Goal: Information Seeking & Learning: Learn about a topic

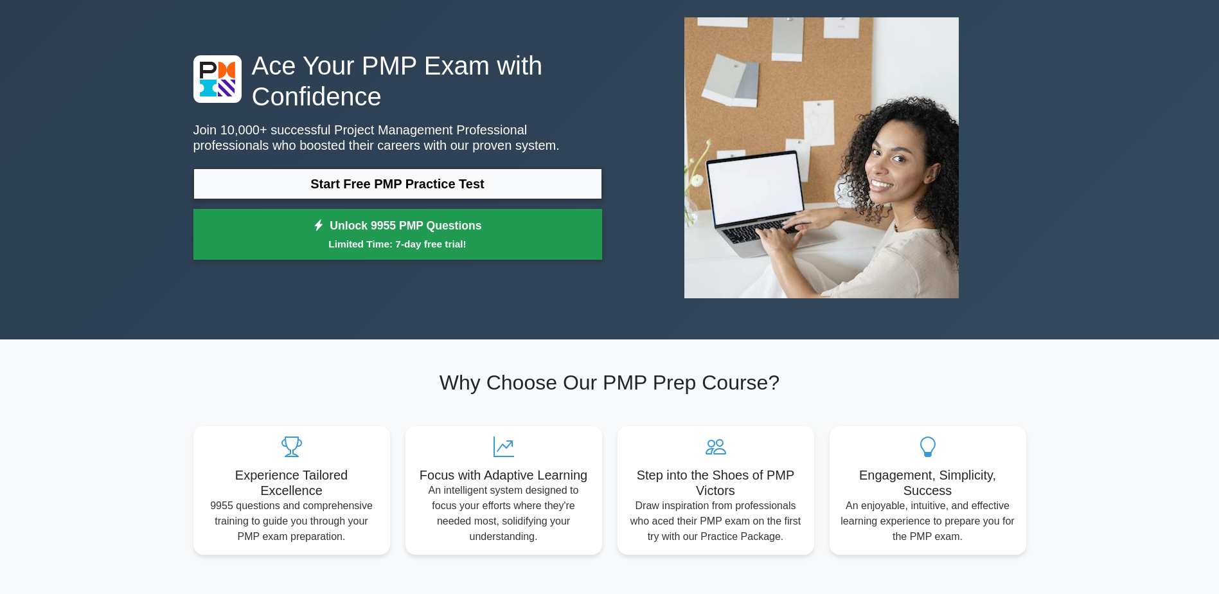
scroll to position [64, 0]
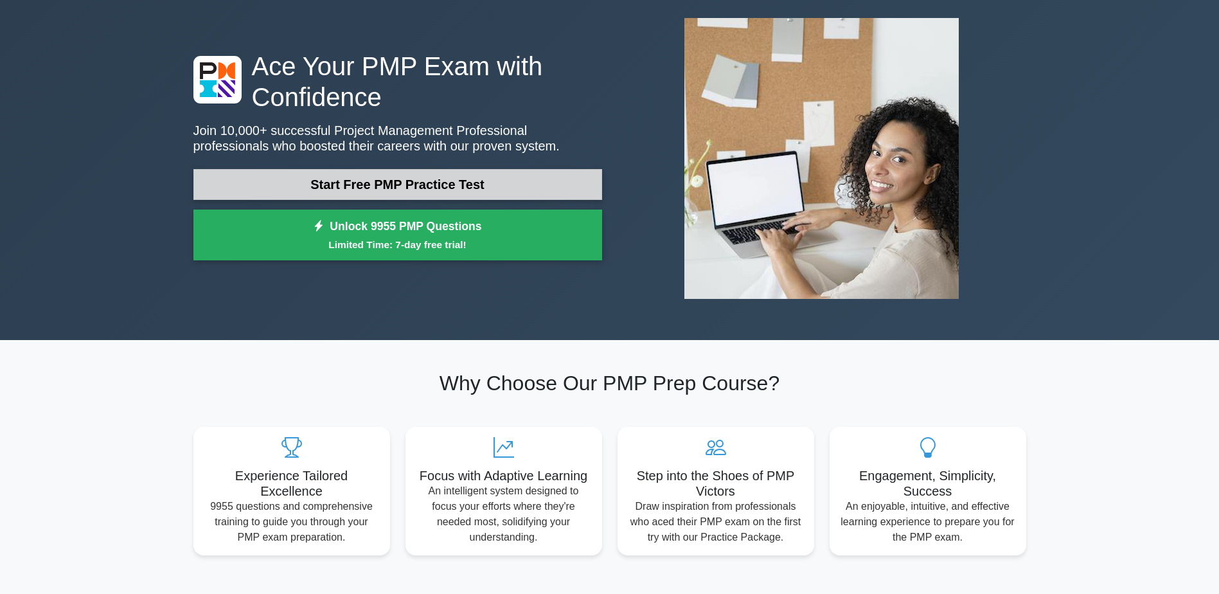
click at [373, 178] on link "Start Free PMP Practice Test" at bounding box center [397, 184] width 409 height 31
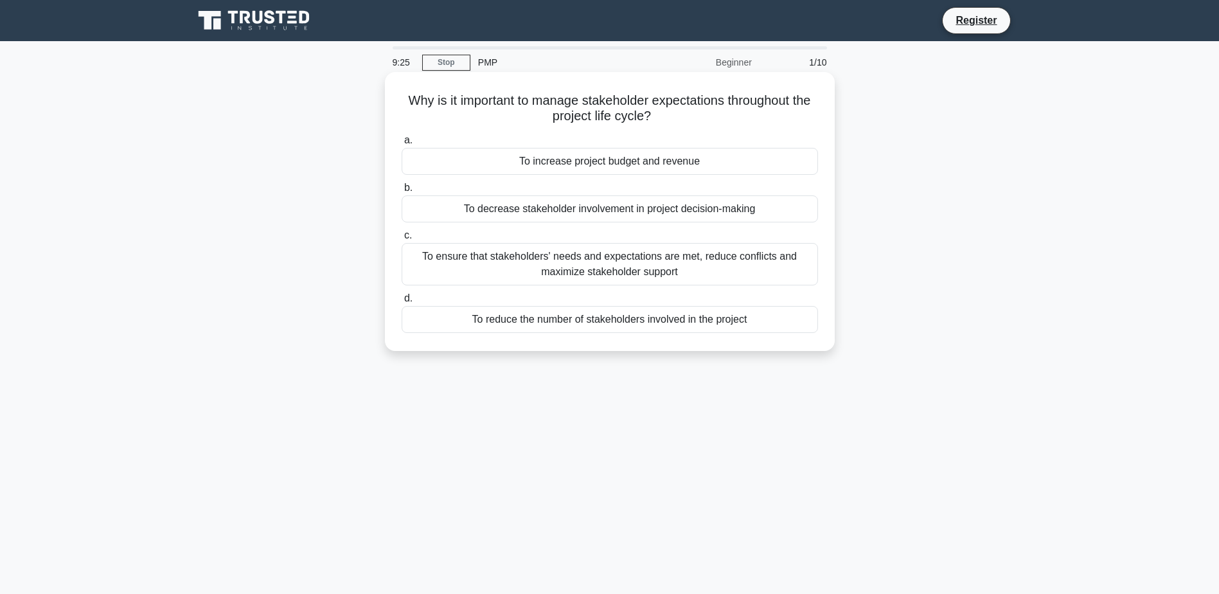
click at [629, 266] on div "To ensure that stakeholders' needs and expectations are met, reduce conflicts a…" at bounding box center [609, 264] width 416 height 42
click at [401, 240] on input "c. To ensure that stakeholders' needs and expectations are met, reduce conflict…" at bounding box center [401, 235] width 0 height 8
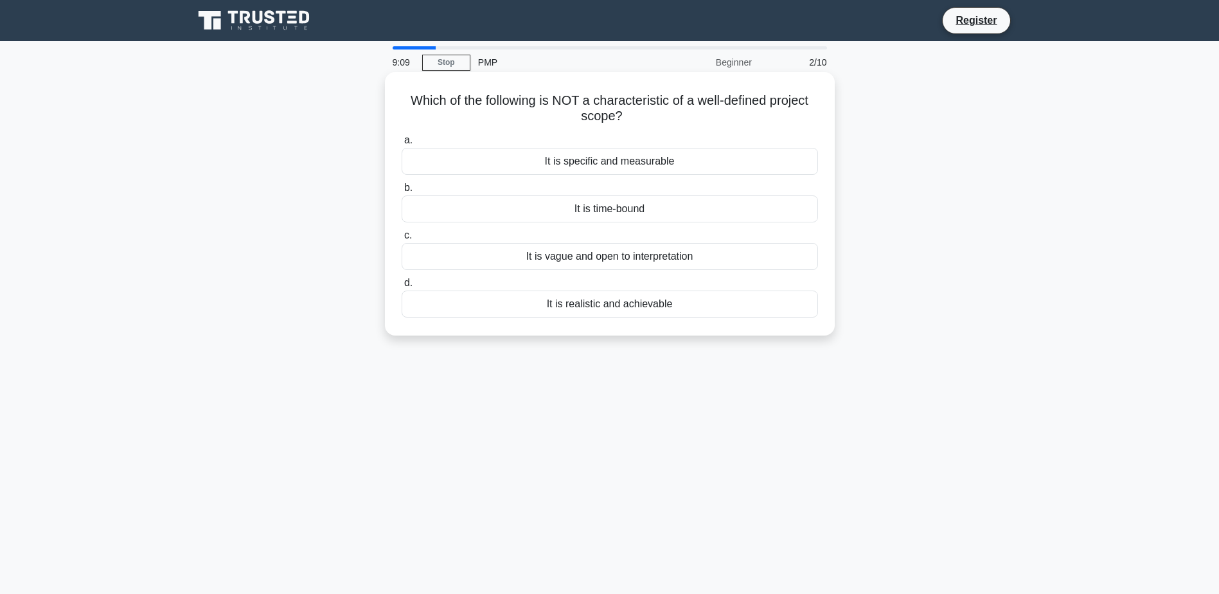
click at [688, 261] on div "It is vague and open to interpretation" at bounding box center [609, 256] width 416 height 27
click at [401, 240] on input "c. It is vague and open to interpretation" at bounding box center [401, 235] width 0 height 8
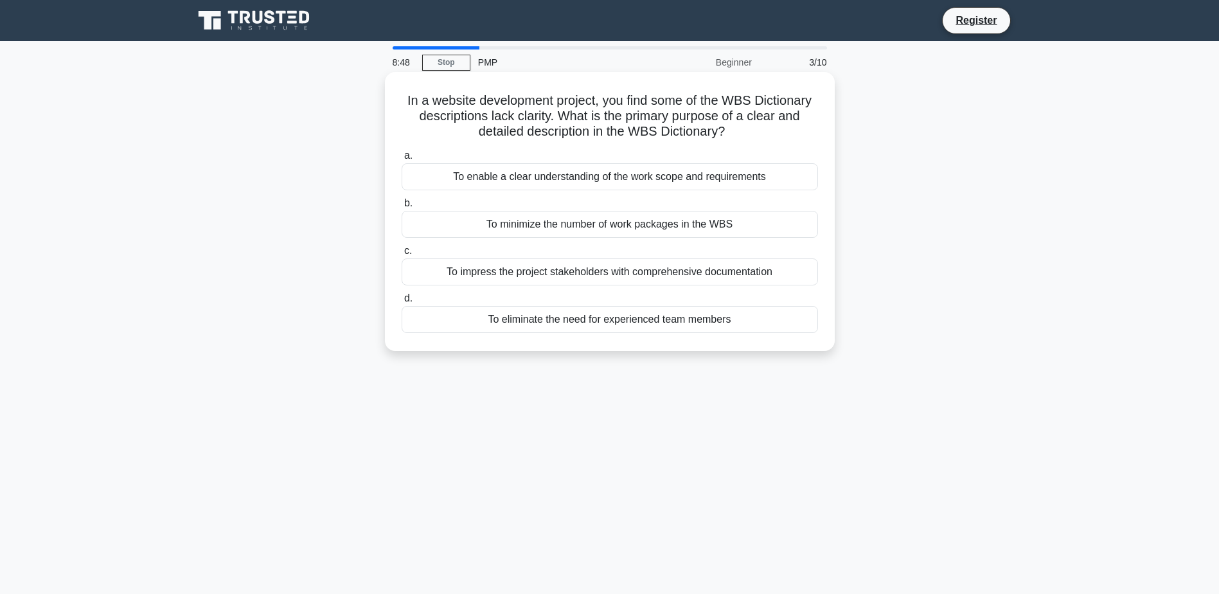
click at [735, 184] on div "To enable a clear understanding of the work scope and requirements" at bounding box center [609, 176] width 416 height 27
click at [401, 160] on input "a. To enable a clear understanding of the work scope and requirements" at bounding box center [401, 156] width 0 height 8
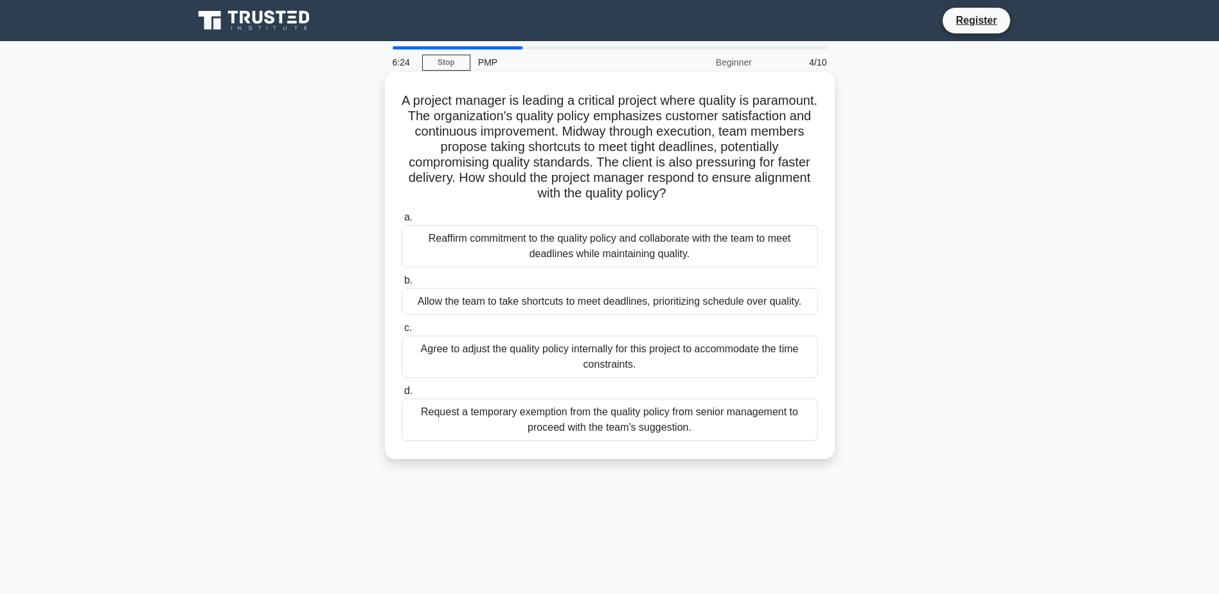
click at [727, 254] on div "Reaffirm commitment to the quality policy and collaborate with the team to meet…" at bounding box center [609, 246] width 416 height 42
click at [401, 222] on input "a. Reaffirm commitment to the quality policy and collaborate with the team to m…" at bounding box center [401, 217] width 0 height 8
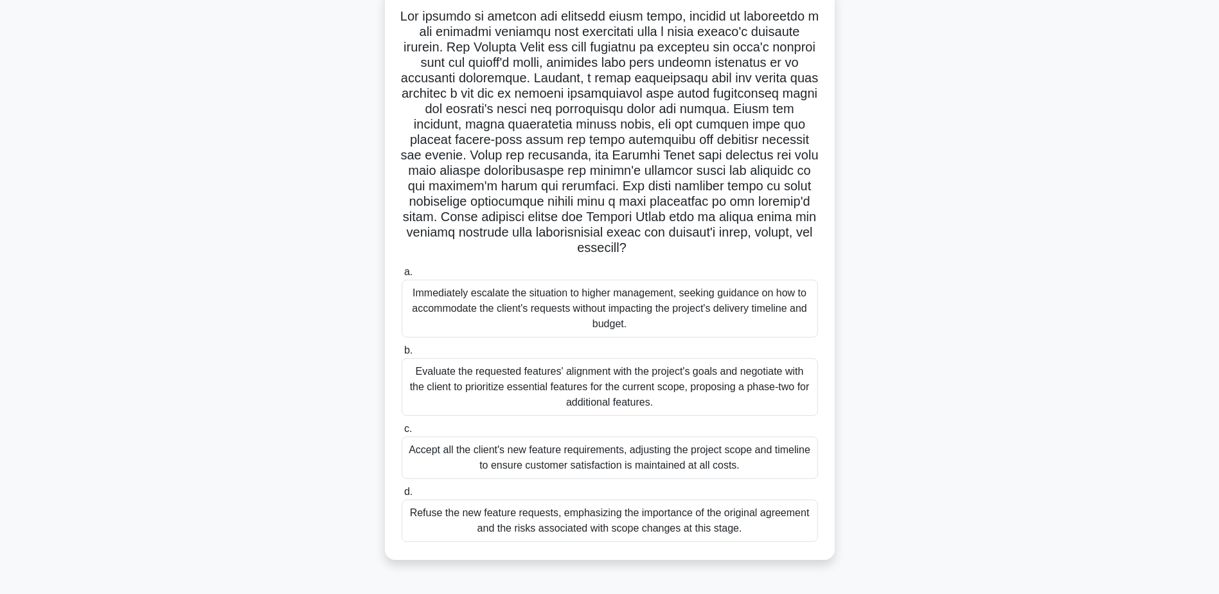
scroll to position [100, 0]
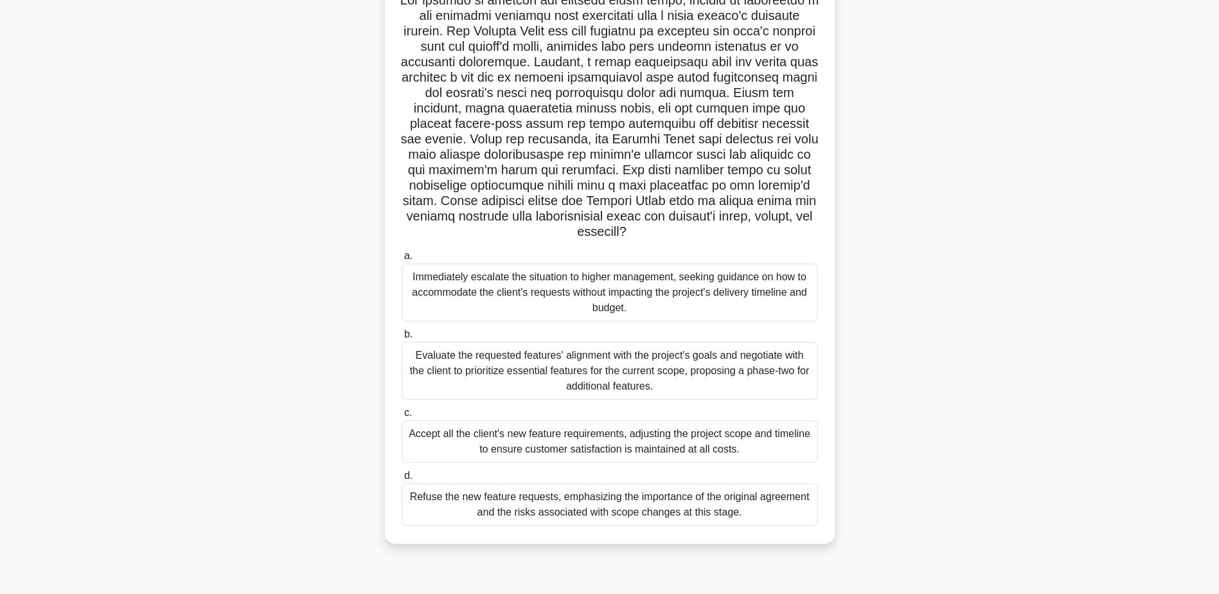
click at [653, 374] on div "Evaluate the requested features' alignment with the project's goals and negotia…" at bounding box center [609, 371] width 416 height 58
click at [401, 339] on input "b. Evaluate the requested features' alignment with the project's goals and nego…" at bounding box center [401, 334] width 0 height 8
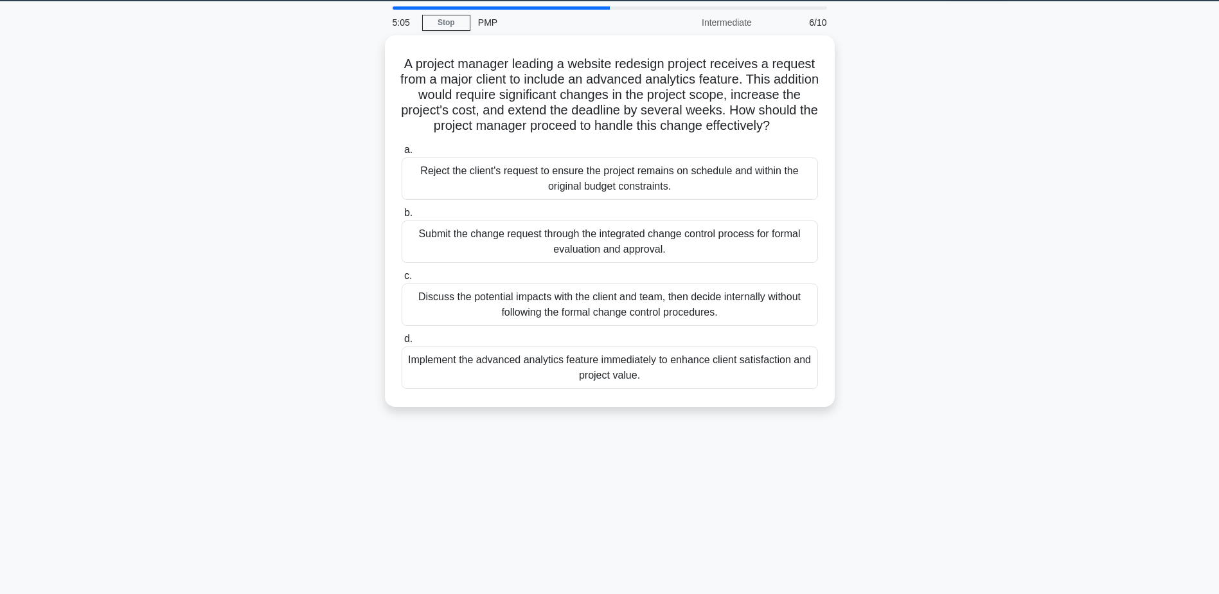
scroll to position [0, 0]
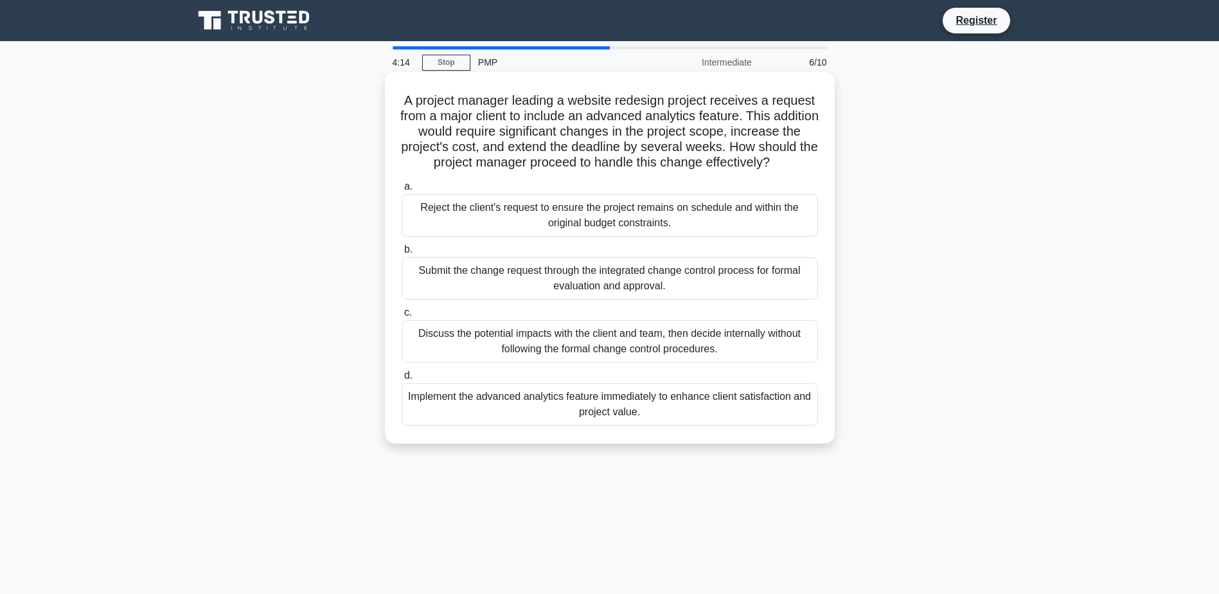
click at [712, 287] on div "Submit the change request through the integrated change control process for for…" at bounding box center [609, 278] width 416 height 42
click at [401, 254] on input "b. Submit the change request through the integrated change control process for …" at bounding box center [401, 249] width 0 height 8
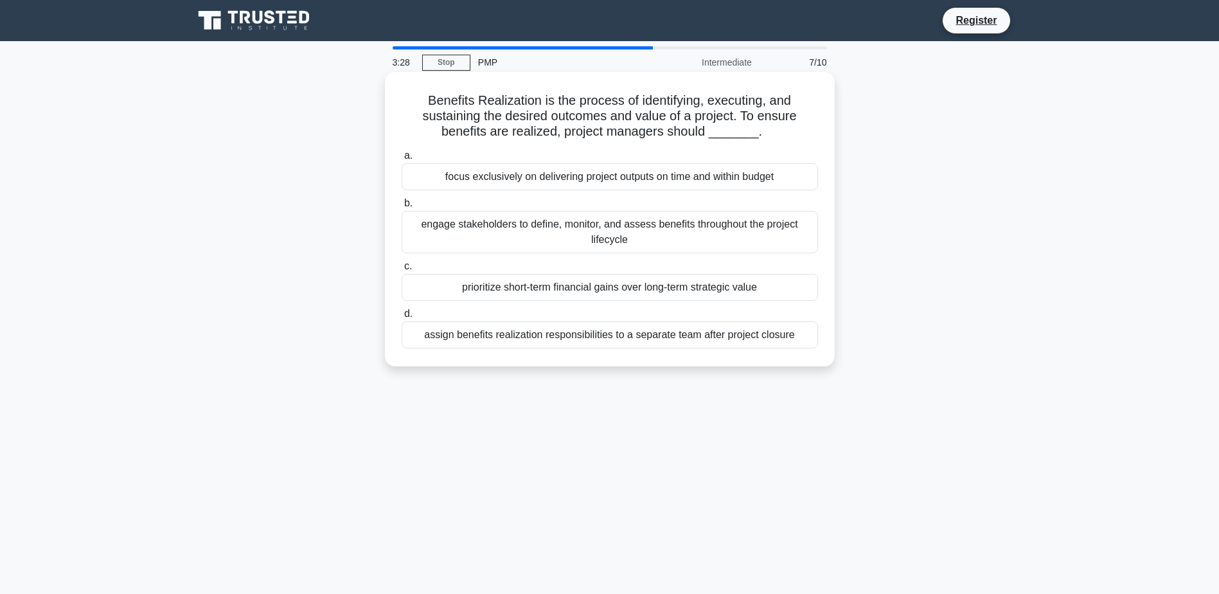
click at [705, 233] on div "engage stakeholders to define, monitor, and assess benefits throughout the proj…" at bounding box center [609, 232] width 416 height 42
click at [401, 207] on input "b. engage stakeholders to define, monitor, and assess benefits throughout the p…" at bounding box center [401, 203] width 0 height 8
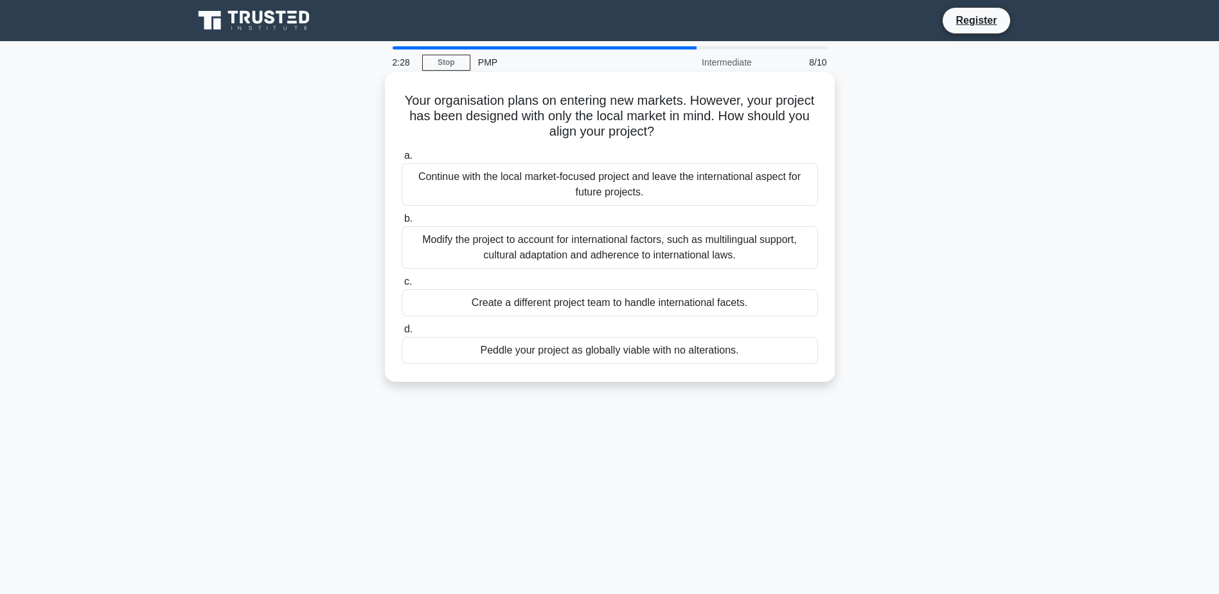
click at [647, 302] on div "Create a different project team to handle international facets." at bounding box center [609, 302] width 416 height 27
click at [401, 286] on input "c. Create a different project team to handle international facets." at bounding box center [401, 281] width 0 height 8
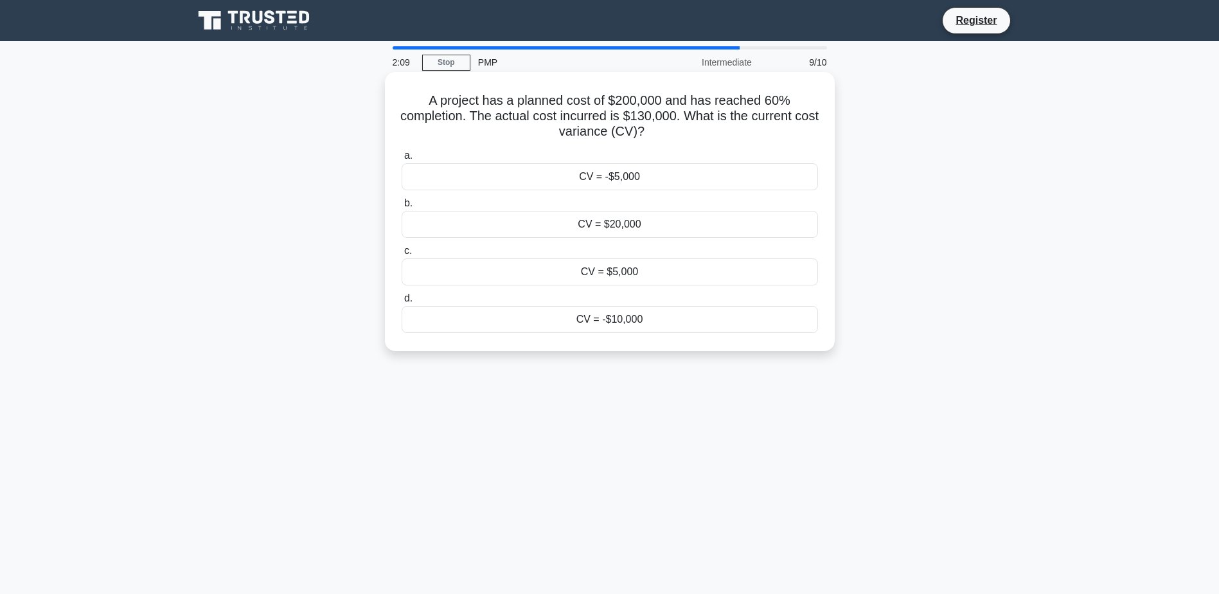
click at [644, 322] on div "CV = -$10,000" at bounding box center [609, 319] width 416 height 27
click at [401, 303] on input "d. CV = -$10,000" at bounding box center [401, 298] width 0 height 8
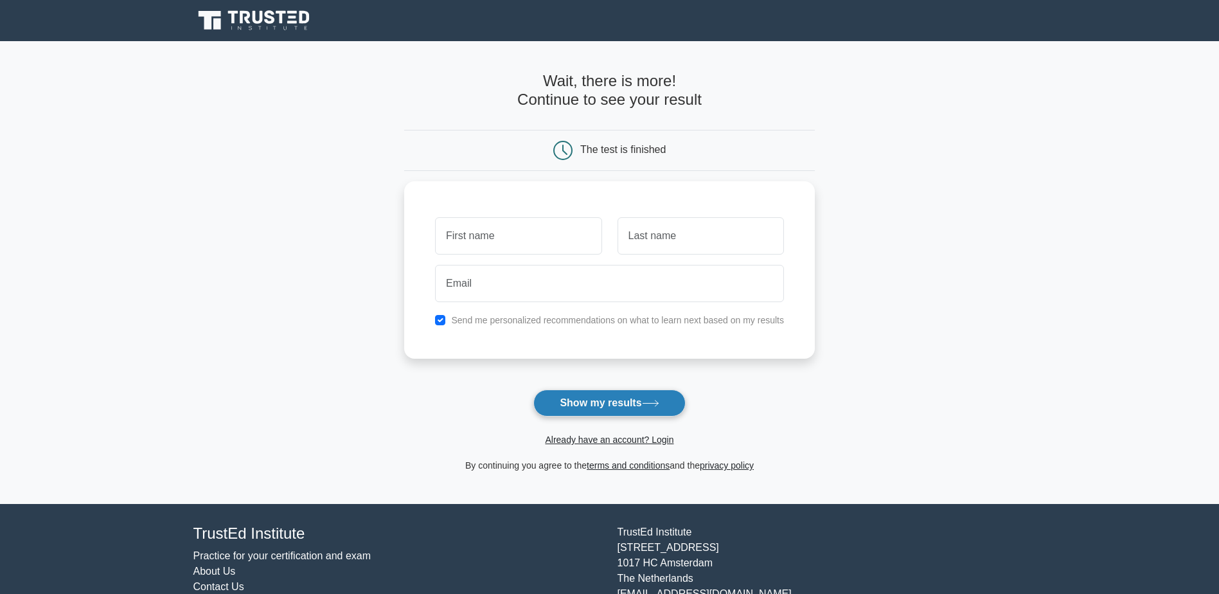
click at [590, 403] on button "Show my results" at bounding box center [609, 402] width 152 height 27
click at [489, 236] on input "text" at bounding box center [518, 232] width 166 height 37
click at [500, 241] on input "text" at bounding box center [518, 232] width 166 height 37
type input "Robert"
click at [687, 248] on input "text" at bounding box center [700, 232] width 166 height 37
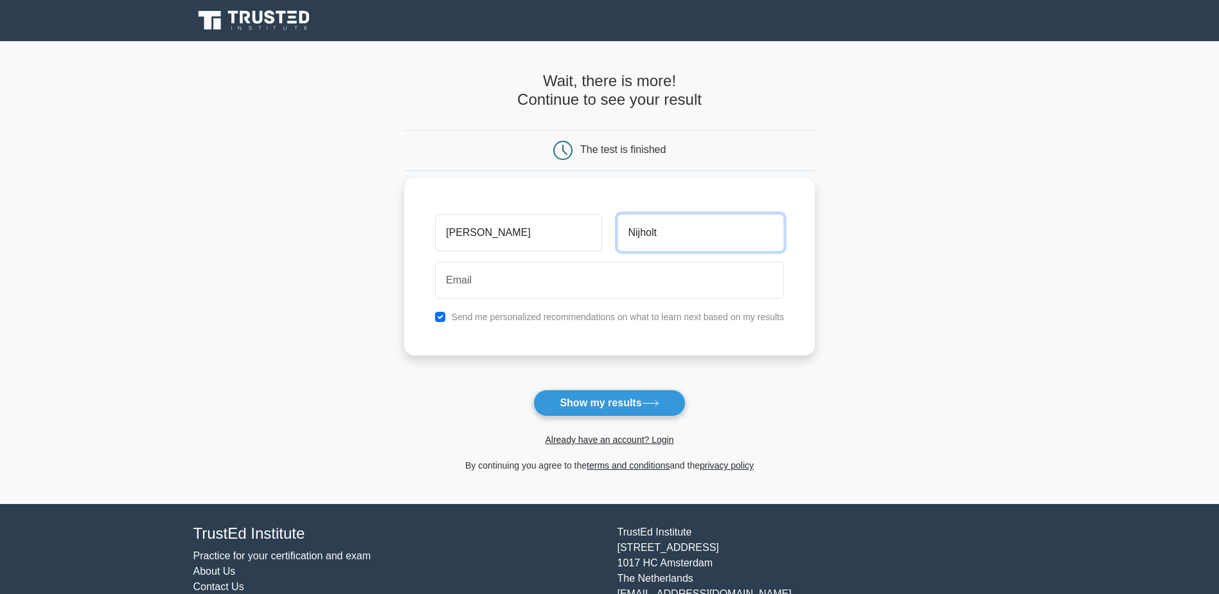
type input "Nijholt"
click at [474, 285] on input "email" at bounding box center [609, 279] width 349 height 37
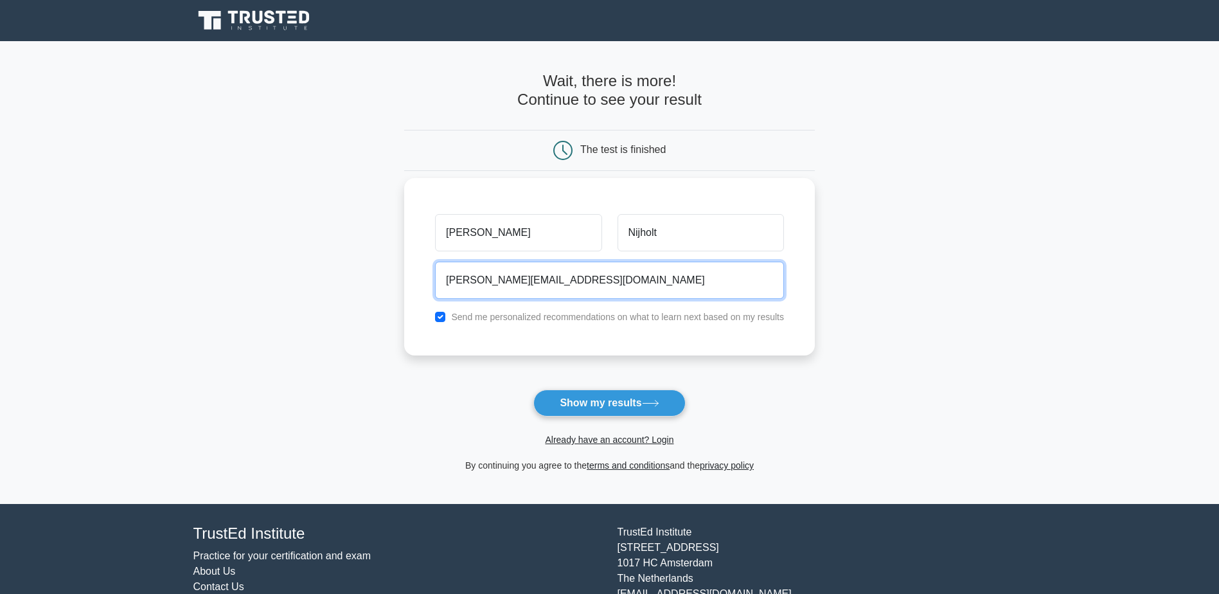
click at [506, 278] on input "robert.nijhoplt@curiumpharma.com" at bounding box center [609, 279] width 349 height 37
type input "robert.nijholt@curiumpharma.com"
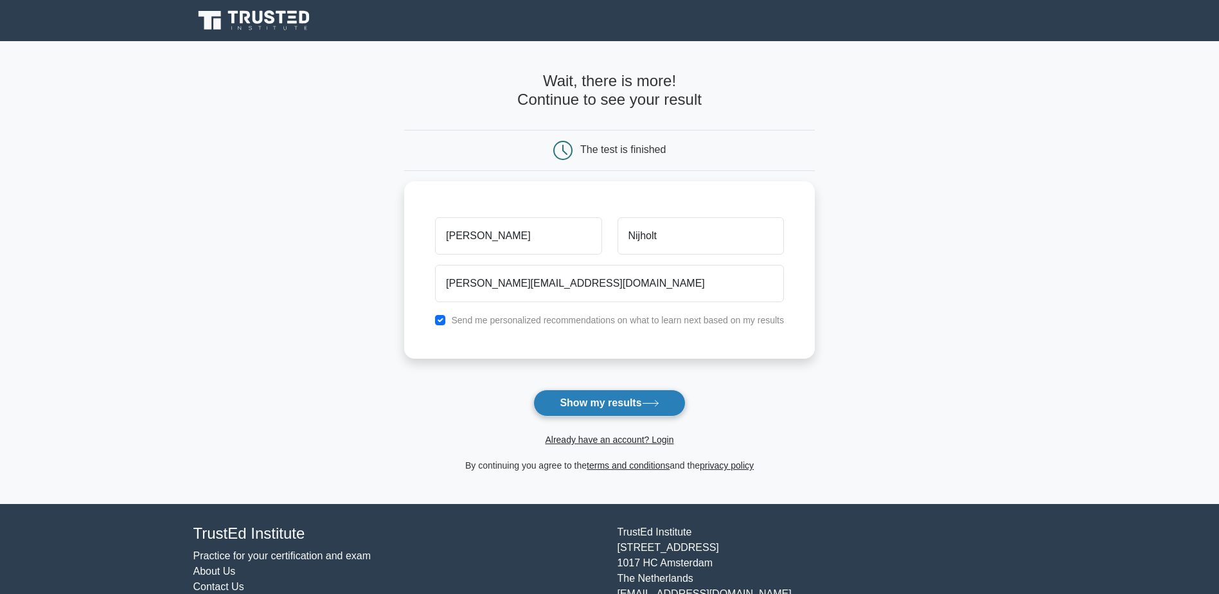
click at [604, 399] on button "Show my results" at bounding box center [609, 402] width 152 height 27
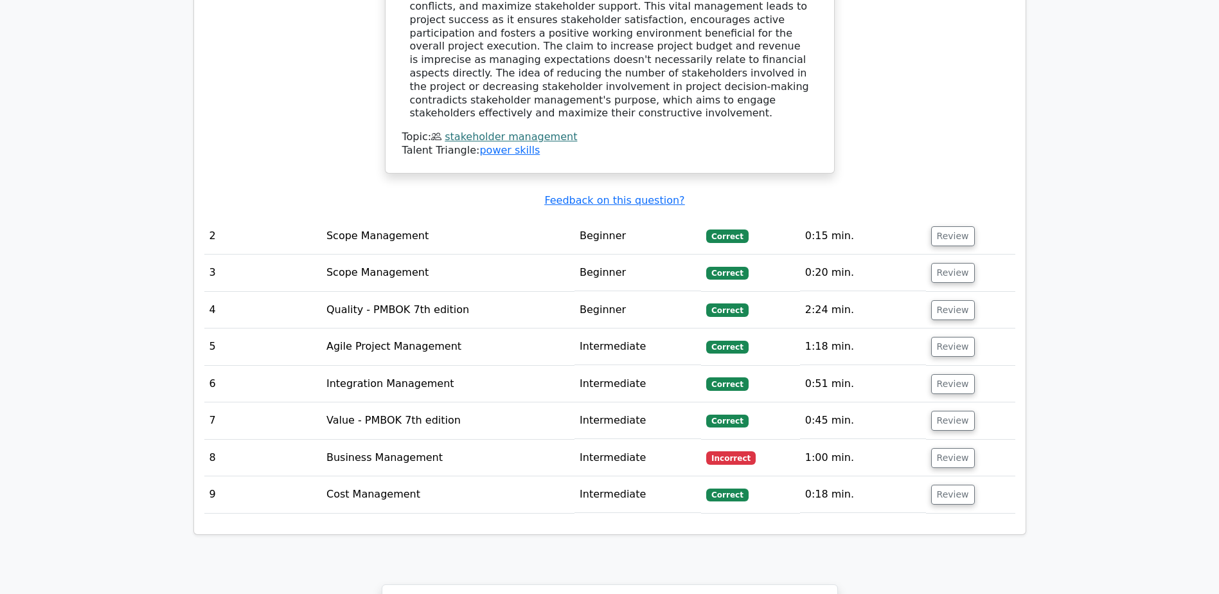
scroll to position [1542, 0]
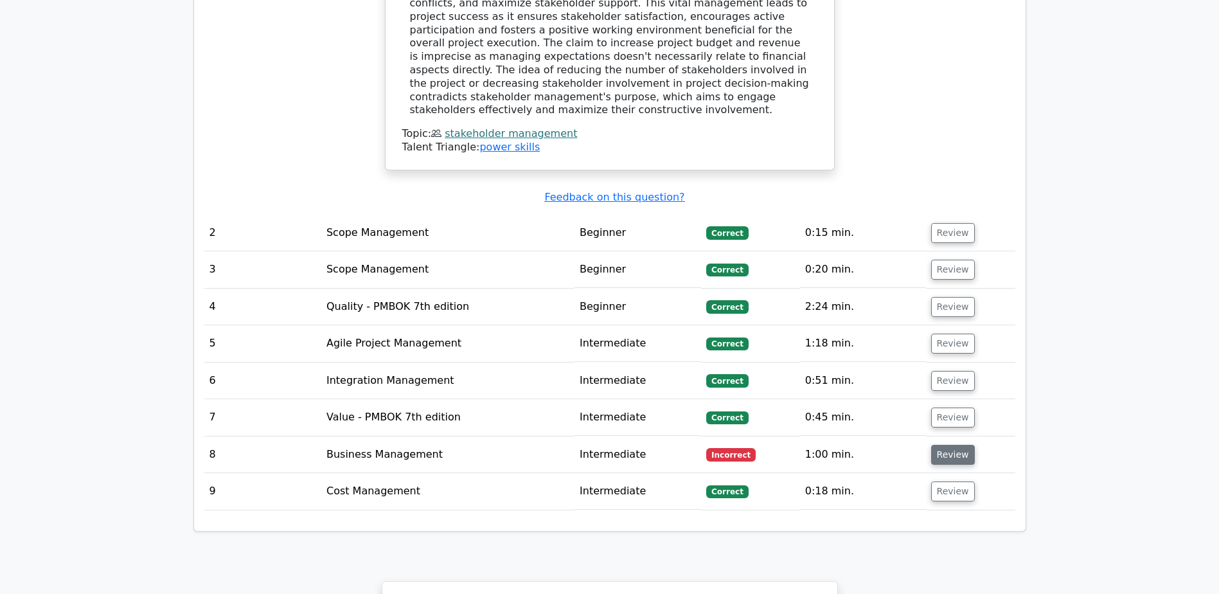
click at [955, 444] on button "Review" at bounding box center [953, 454] width 44 height 20
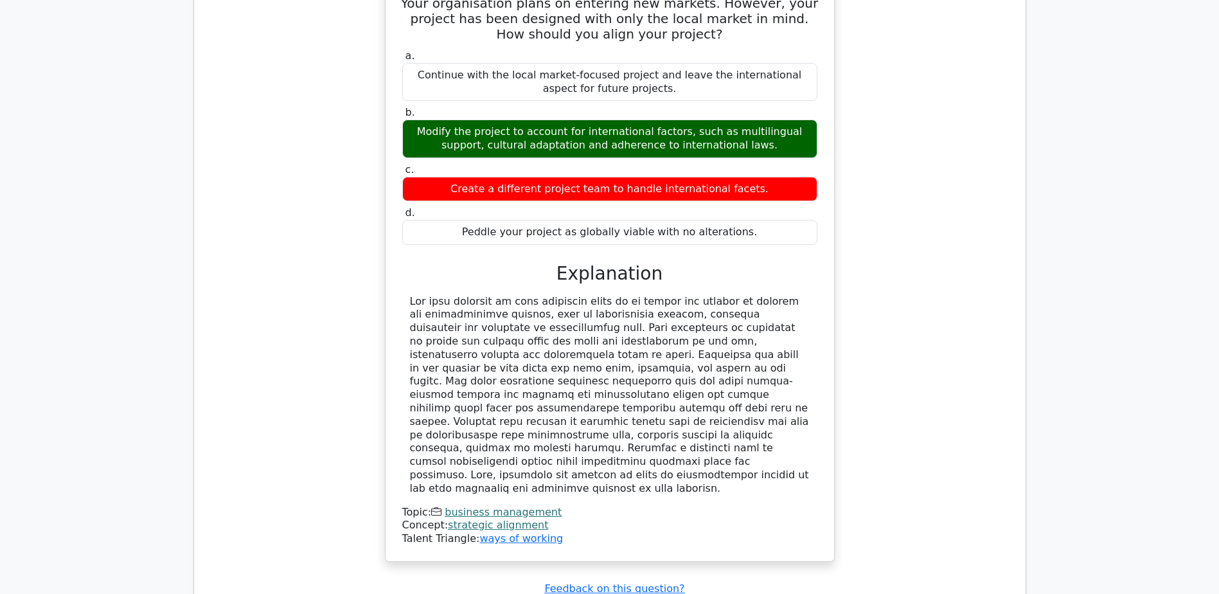
scroll to position [2055, 0]
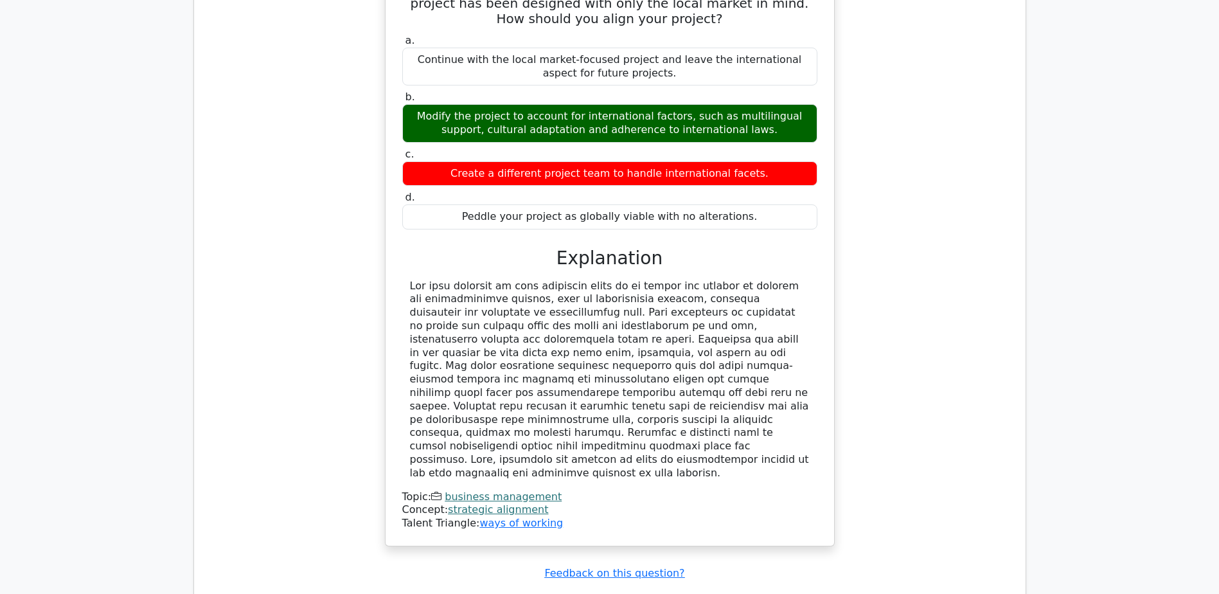
click at [869, 360] on div "Your organisation plans on entering new markets. However, your project has been…" at bounding box center [609, 260] width 811 height 603
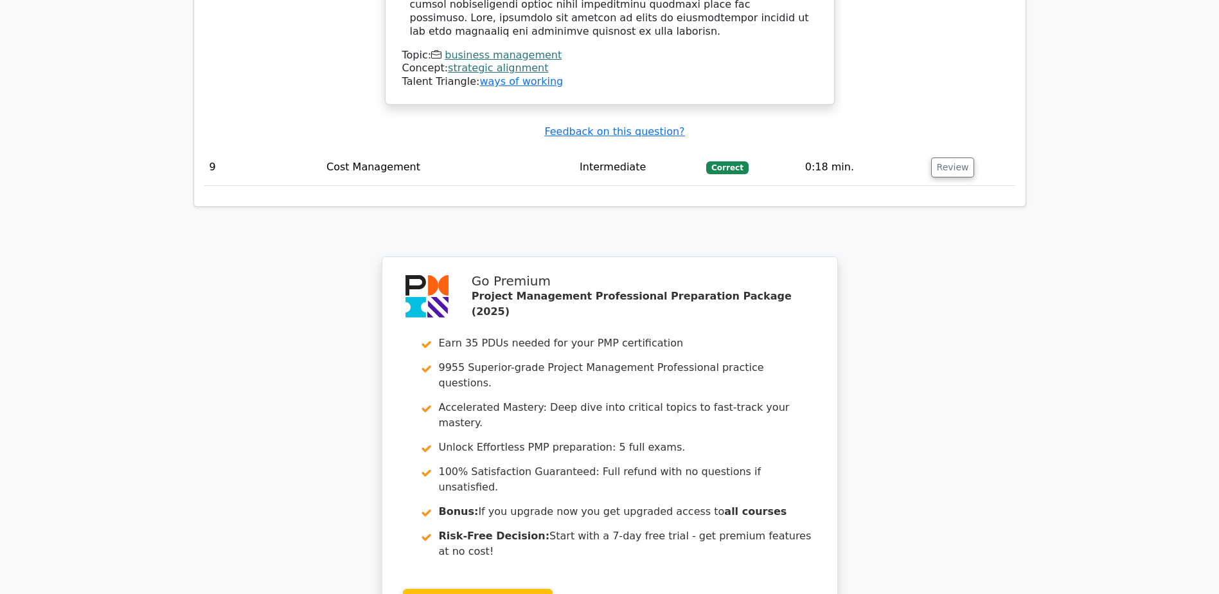
scroll to position [2569, 0]
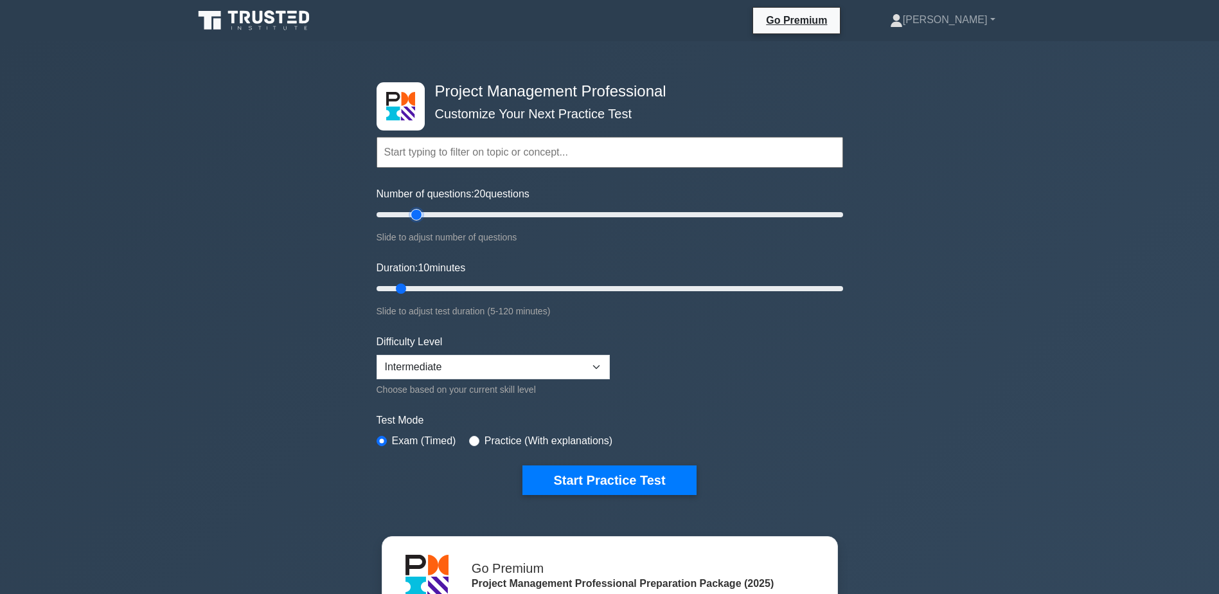
drag, startPoint x: 393, startPoint y: 212, endPoint x: 419, endPoint y: 221, distance: 27.2
type input "20"
click at [419, 221] on input "Number of questions: 20 questions" at bounding box center [609, 214] width 466 height 15
drag, startPoint x: 403, startPoint y: 286, endPoint x: 439, endPoint y: 292, distance: 36.3
type input "20"
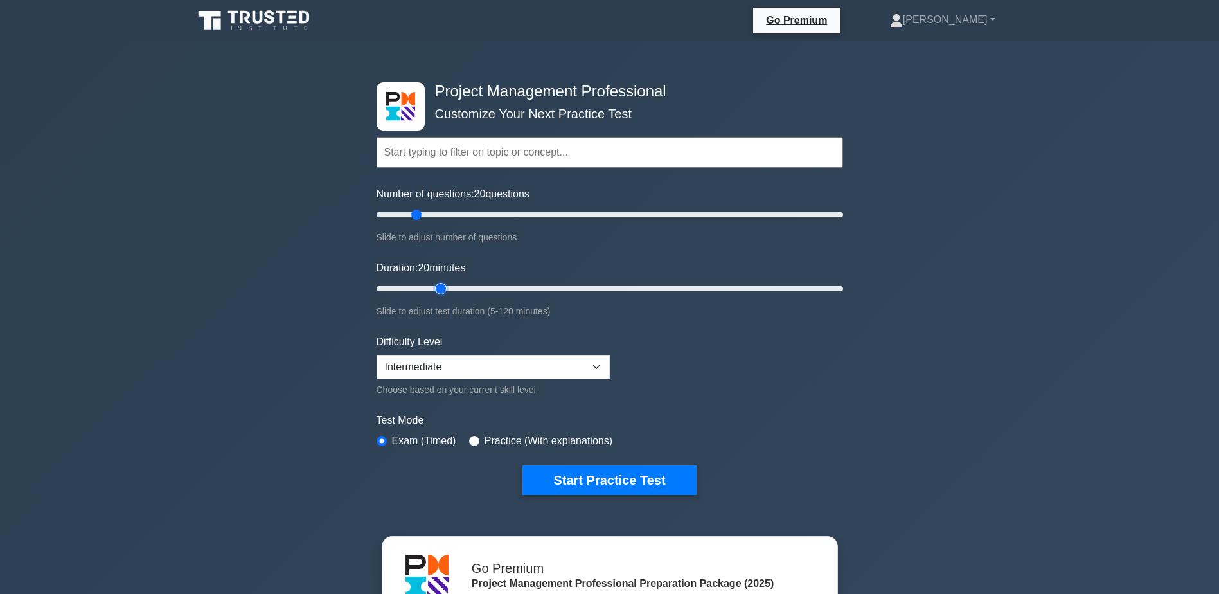
click at [439, 292] on input "Duration: 20 minutes" at bounding box center [609, 288] width 466 height 15
click at [597, 364] on select "Beginner Intermediate Expert" at bounding box center [492, 367] width 233 height 24
select select "expert"
click at [376, 355] on select "Beginner Intermediate Expert" at bounding box center [492, 367] width 233 height 24
click at [716, 405] on form "Topics Scope Management Time Management Cost Management Quality Management Risk…" at bounding box center [609, 296] width 466 height 397
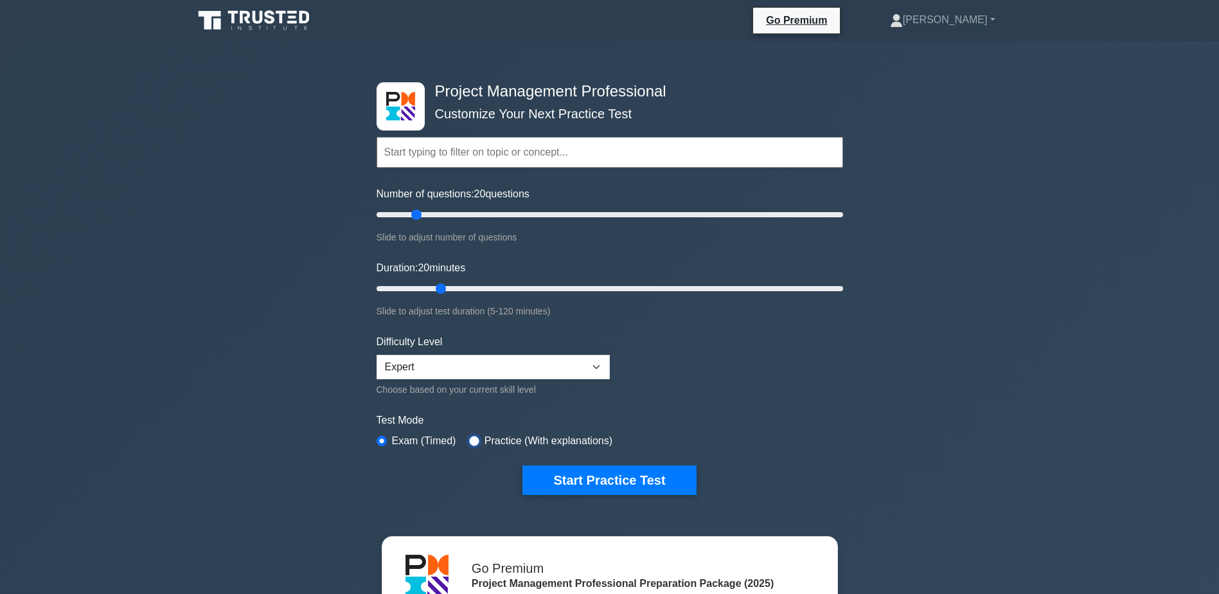
click at [471, 439] on input "radio" at bounding box center [474, 441] width 10 height 10
radio input "true"
click at [628, 479] on button "Start Practice Test" at bounding box center [608, 480] width 173 height 30
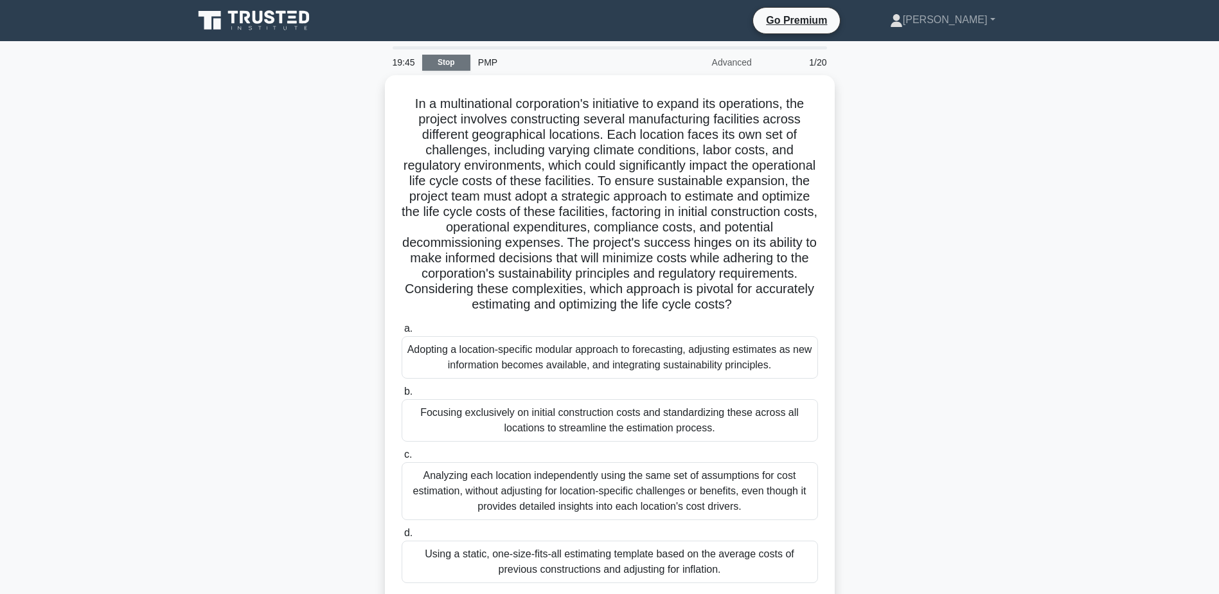
click at [445, 60] on link "Stop" at bounding box center [446, 63] width 48 height 16
